Goal: Information Seeking & Learning: Learn about a topic

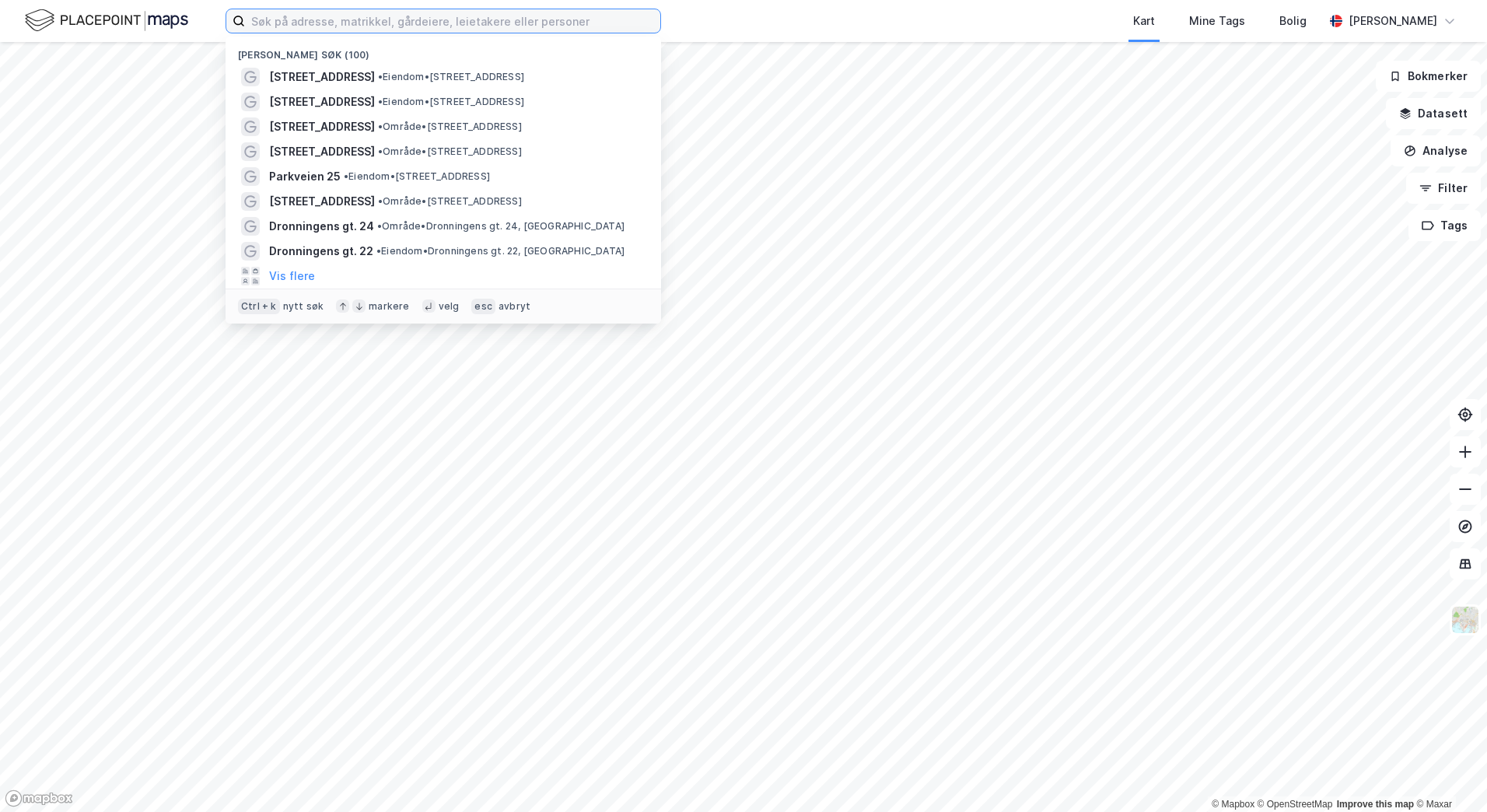
click at [356, 24] on input at bounding box center [452, 20] width 415 height 23
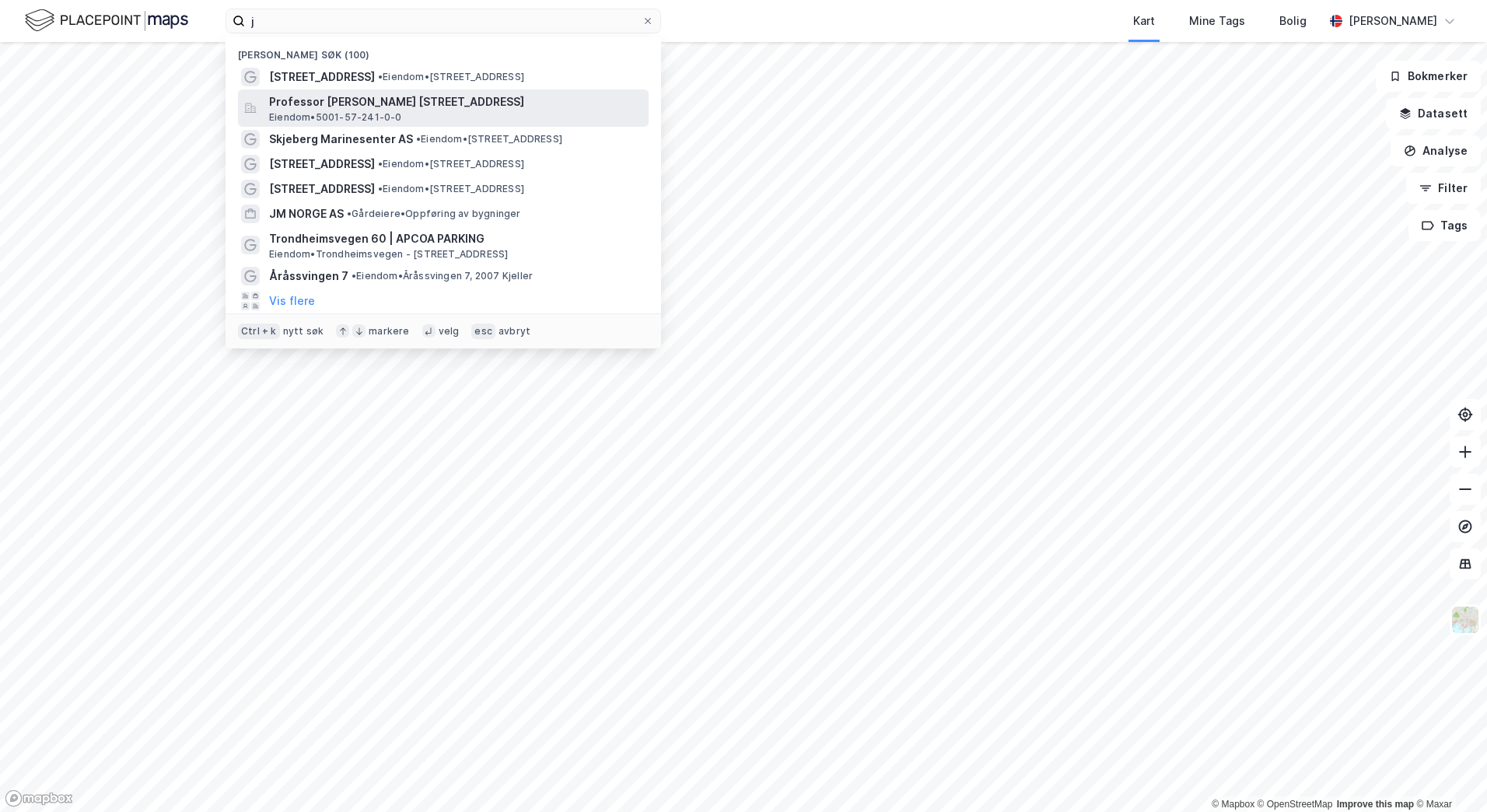
click at [507, 90] on div "Professor [PERSON_NAME] [STREET_ADDRESS] • 5001-57-241-0-0" at bounding box center [443, 108] width 411 height 37
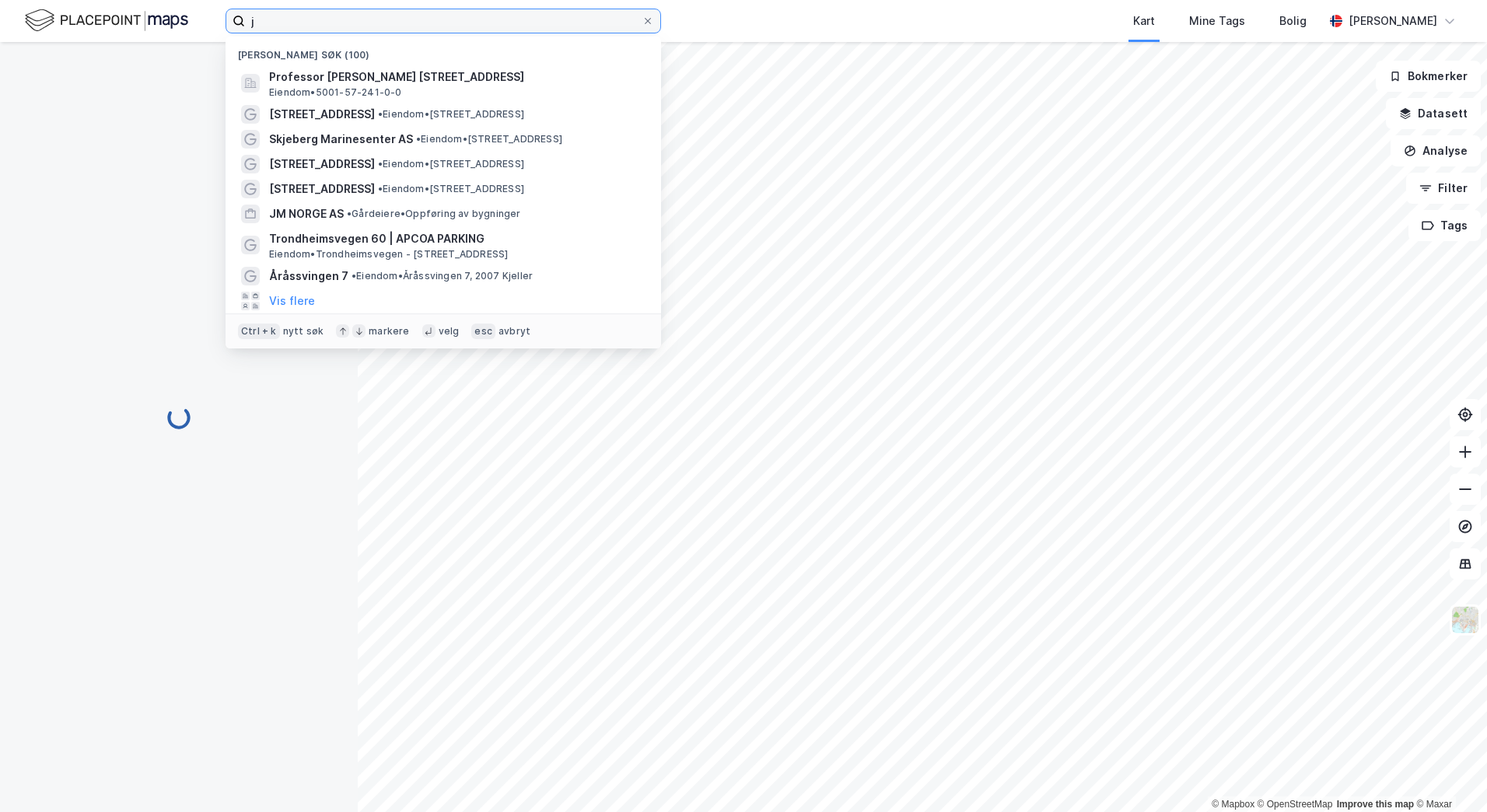
click at [325, 17] on input "j" at bounding box center [443, 20] width 396 height 23
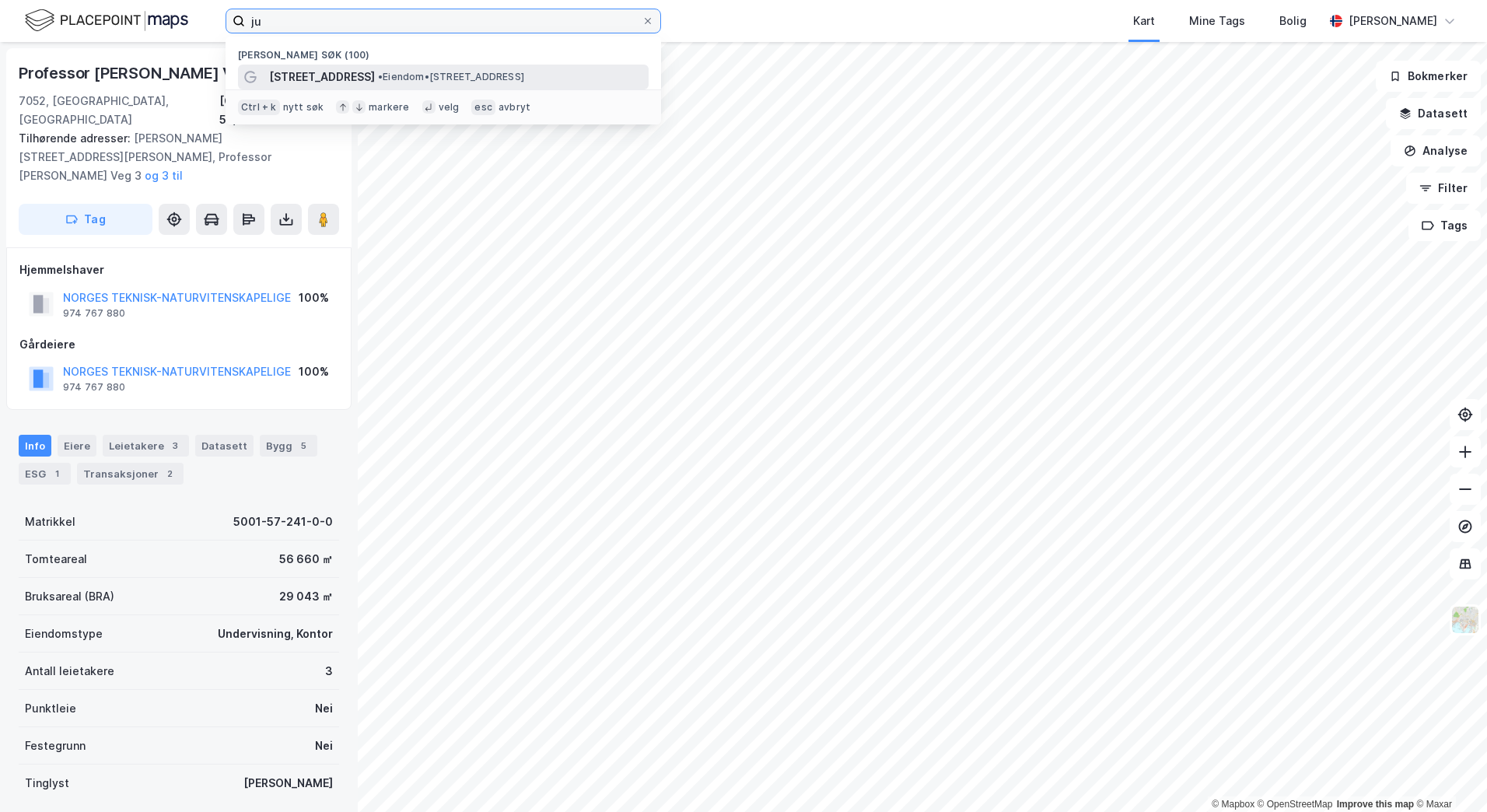
type input "ju"
click at [332, 72] on span "[STREET_ADDRESS]" at bounding box center [322, 77] width 106 height 19
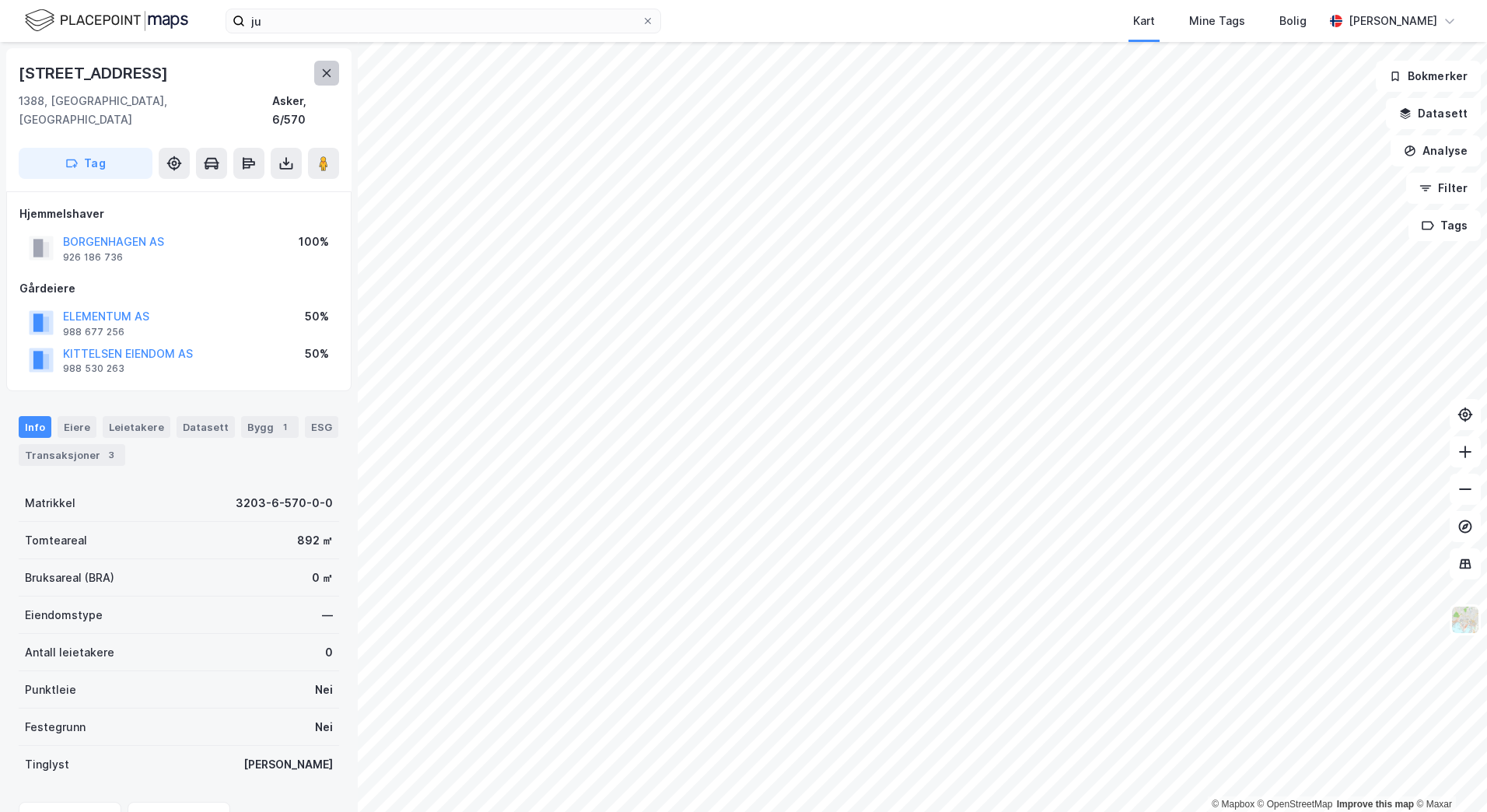
click at [323, 75] on icon at bounding box center [327, 73] width 13 height 13
